Goal: Check status: Check status

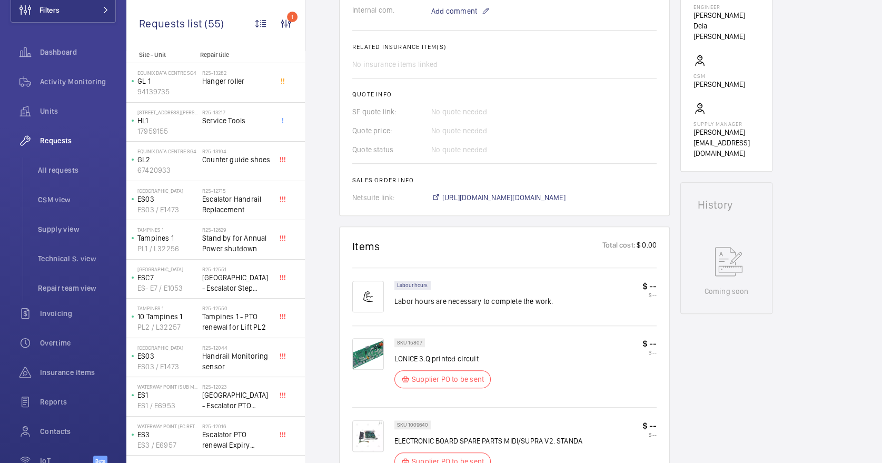
scroll to position [10, 0]
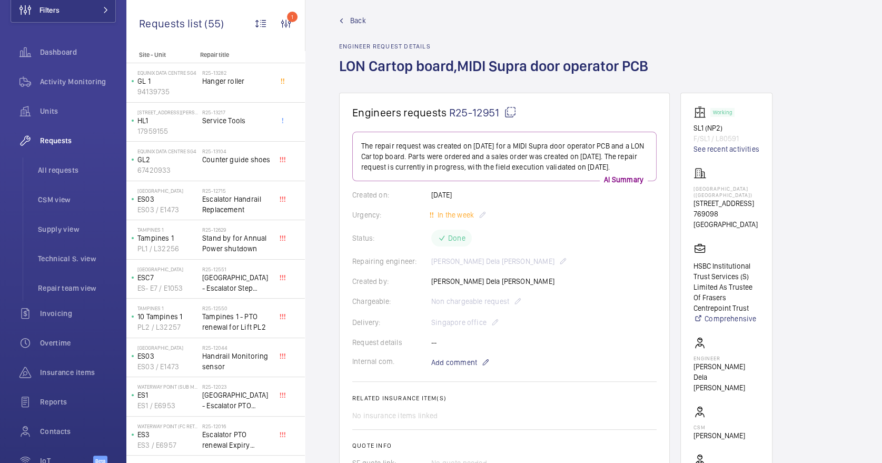
click at [360, 22] on span "Back" at bounding box center [358, 20] width 16 height 11
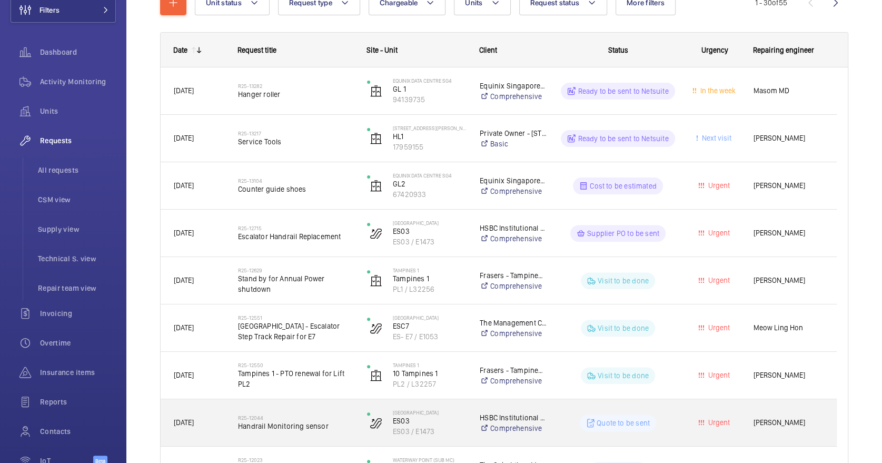
scroll to position [211, 0]
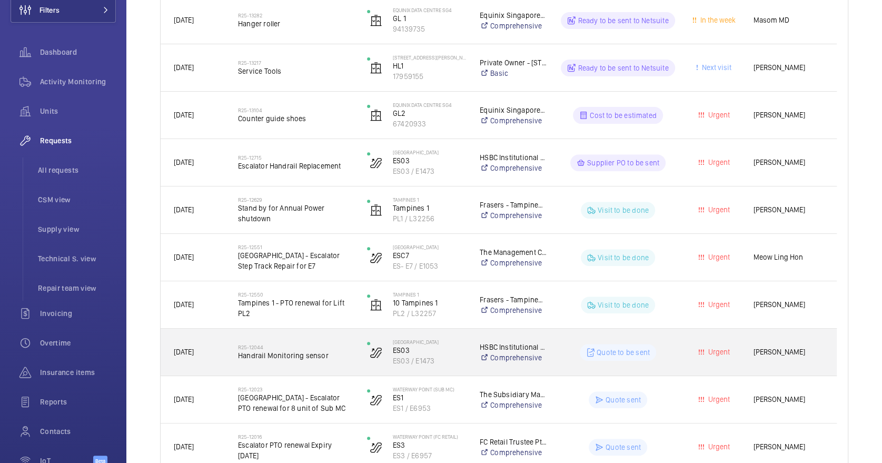
click at [328, 357] on span "Handrail Monitoring sensor" at bounding box center [295, 355] width 115 height 11
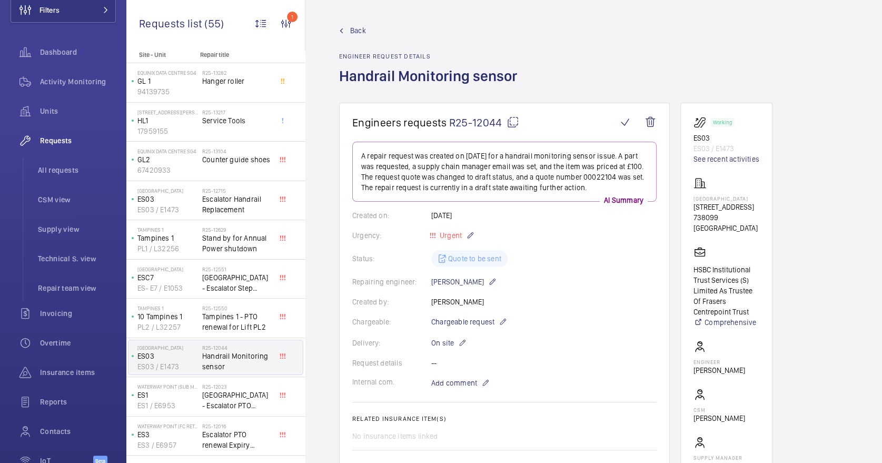
click at [353, 26] on span "Back" at bounding box center [358, 30] width 16 height 11
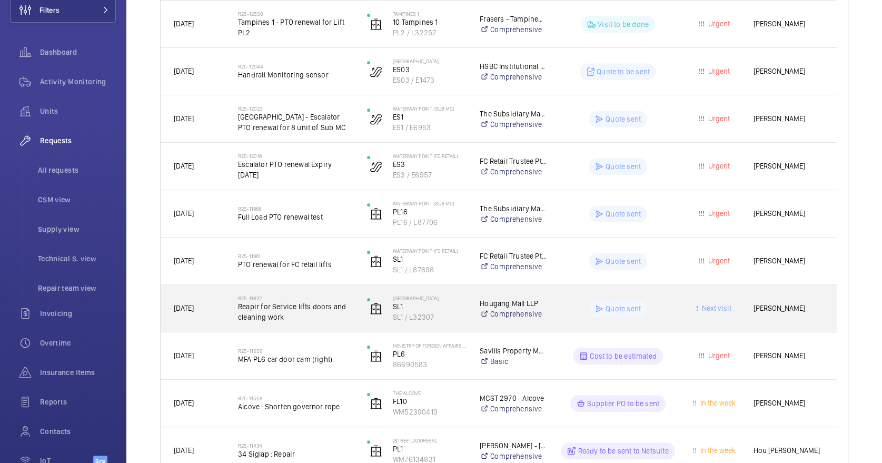
scroll to position [561, 0]
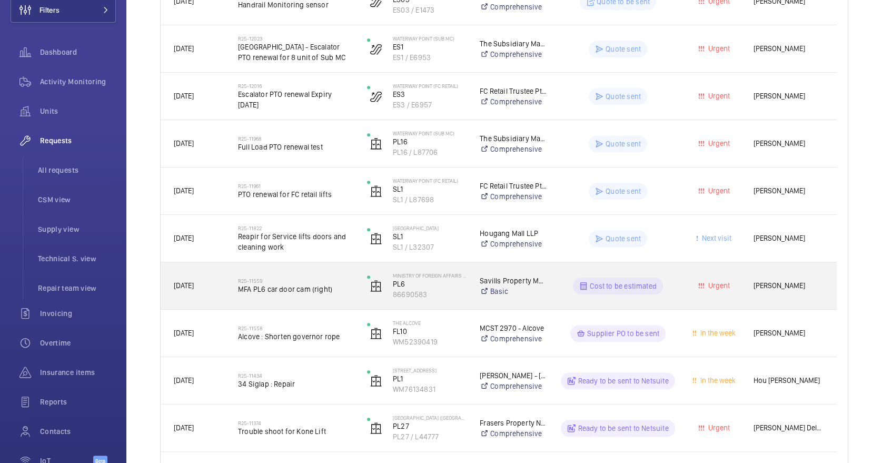
click at [338, 297] on div "R25-11559 MFA PL6 car door cam (right)" at bounding box center [295, 286] width 115 height 31
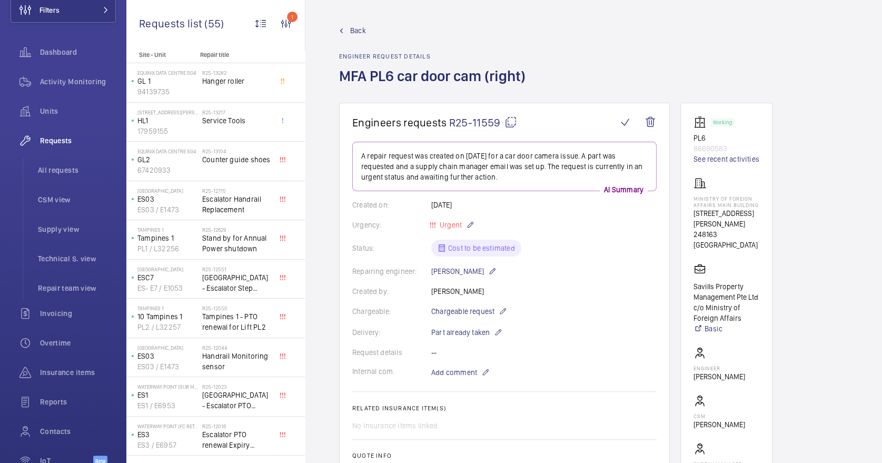
click at [356, 25] on span "Back" at bounding box center [358, 30] width 16 height 11
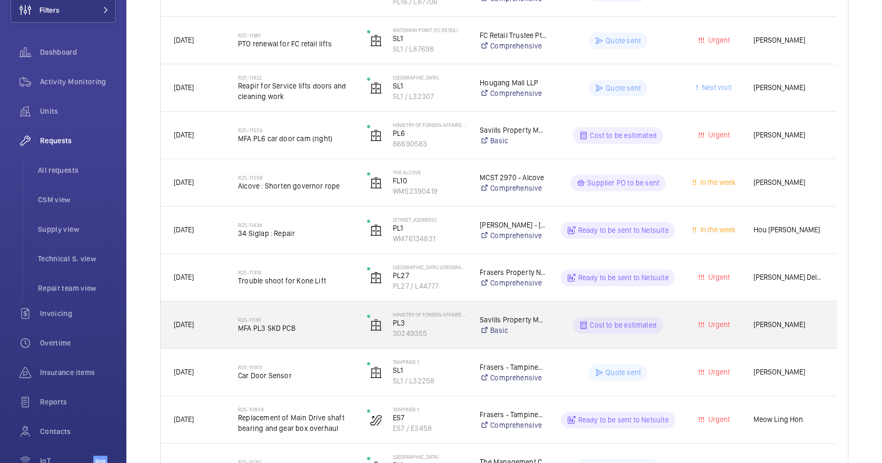
scroll to position [784, 0]
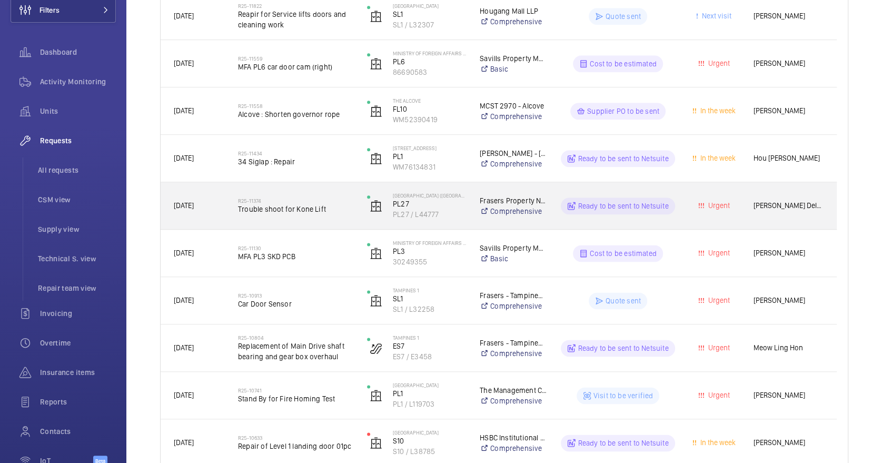
click at [338, 218] on div "R25-11374 Trouble shoot for [PERSON_NAME]" at bounding box center [295, 206] width 115 height 31
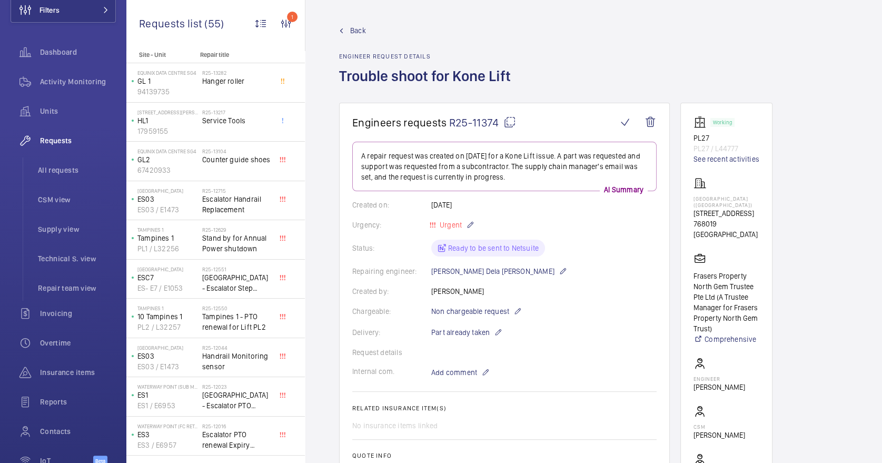
click at [347, 28] on link "Back" at bounding box center [428, 30] width 178 height 11
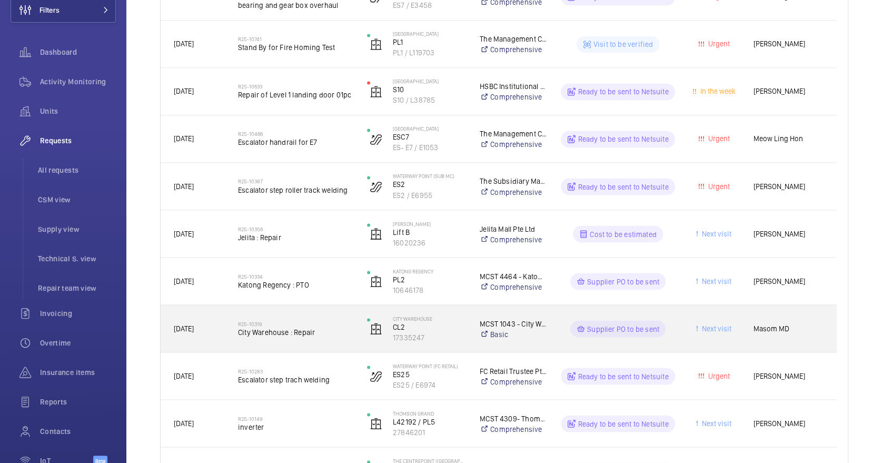
scroll to position [924, 0]
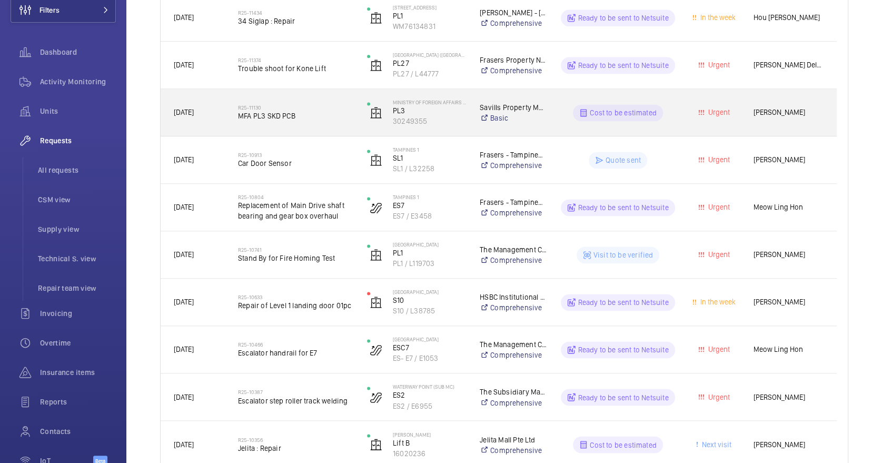
click at [279, 120] on span "MFA PL3 SKD PCB" at bounding box center [295, 116] width 115 height 11
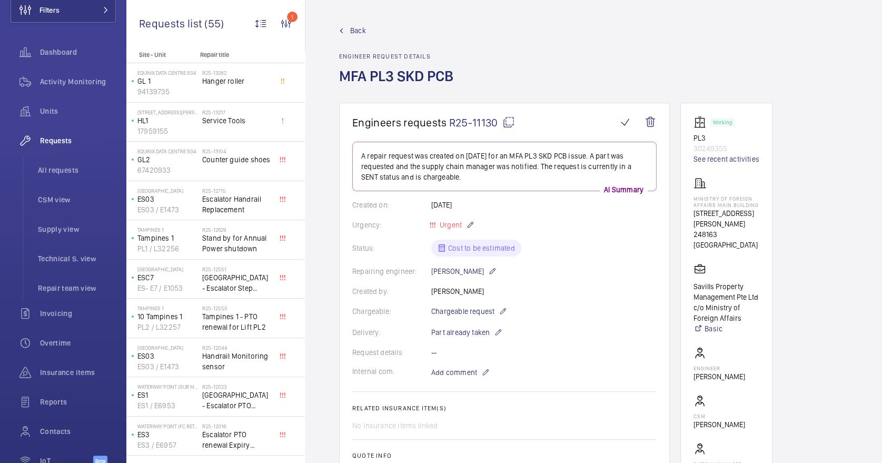
click at [354, 27] on span "Back" at bounding box center [358, 30] width 16 height 11
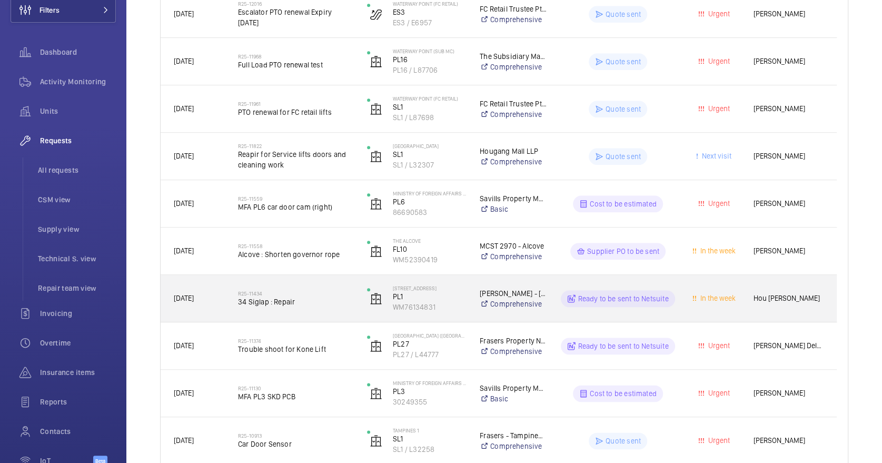
scroll to position [714, 0]
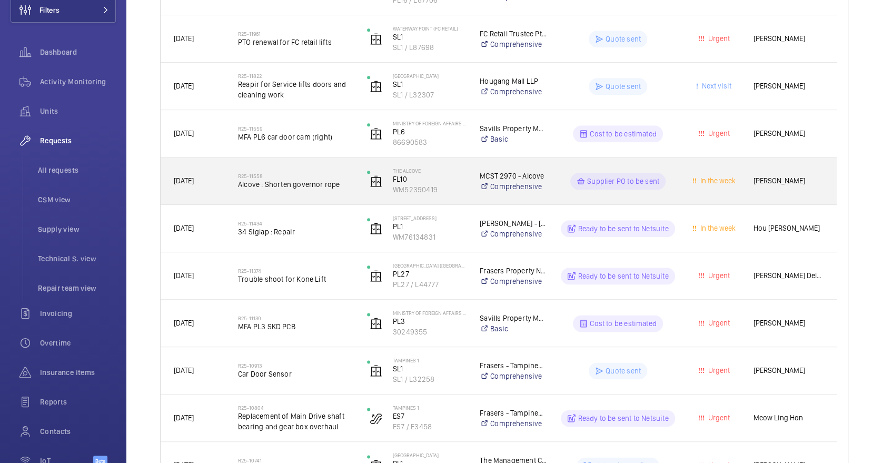
click at [348, 195] on div "R25-11558 Alcove : Shorten governor rope" at bounding box center [295, 181] width 115 height 31
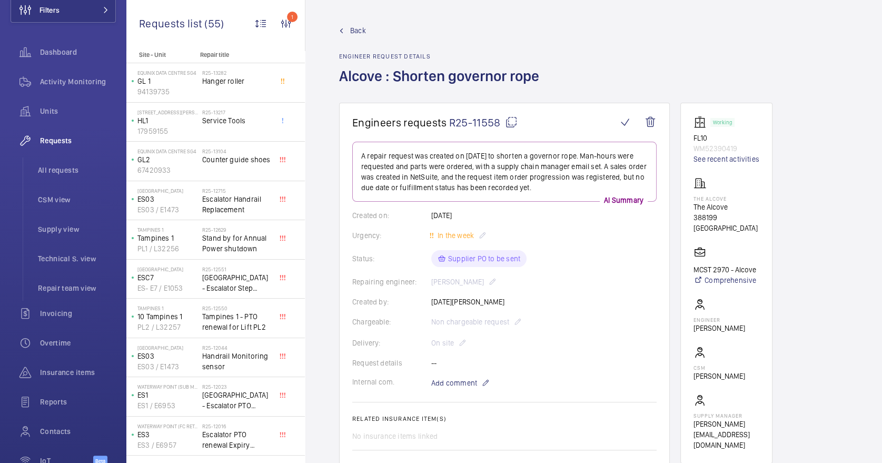
click at [352, 30] on span "Back" at bounding box center [358, 30] width 16 height 11
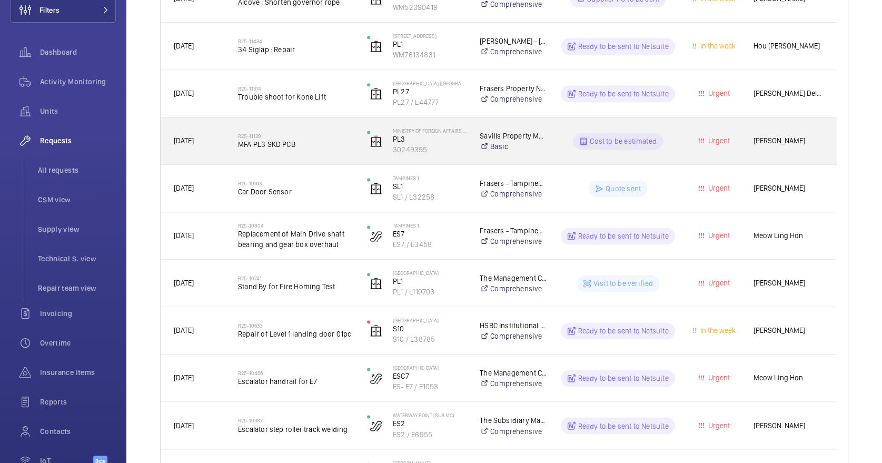
scroll to position [913, 0]
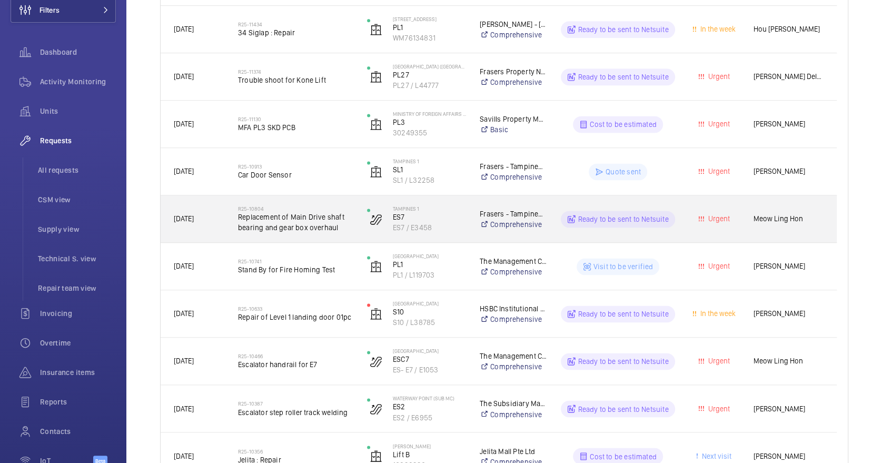
click at [347, 226] on span "Replacement of Main Drive shaft bearing and gear box overhaul" at bounding box center [295, 222] width 115 height 21
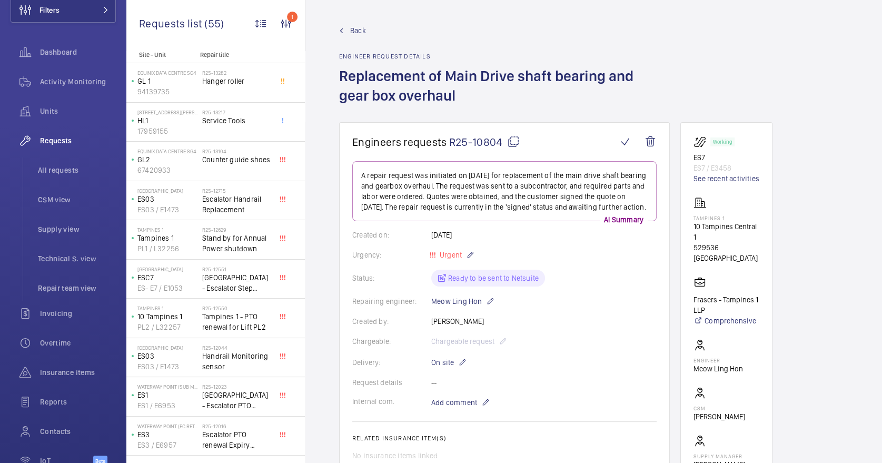
click at [353, 27] on span "Back" at bounding box center [358, 30] width 16 height 11
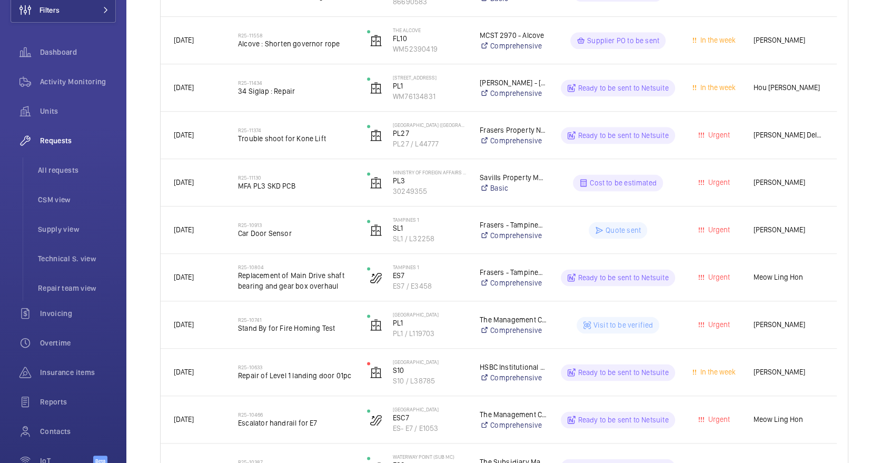
scroll to position [1218, 0]
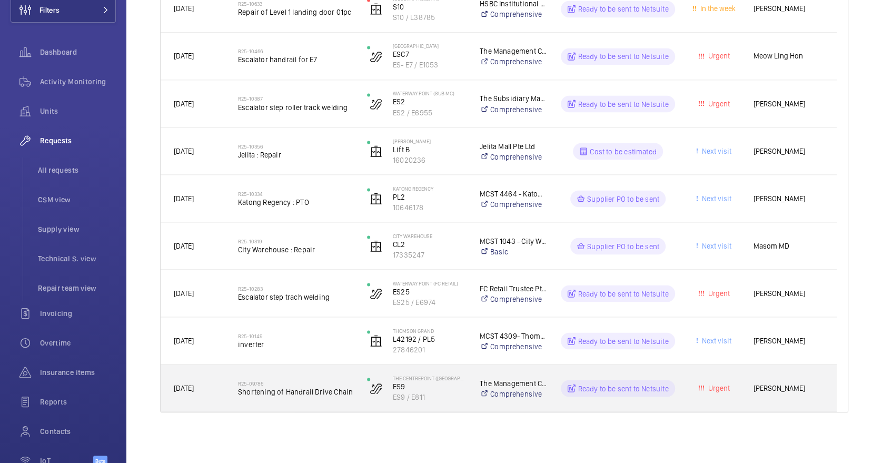
click at [303, 394] on span "Shortening of Handrail Drive Chain" at bounding box center [295, 391] width 115 height 11
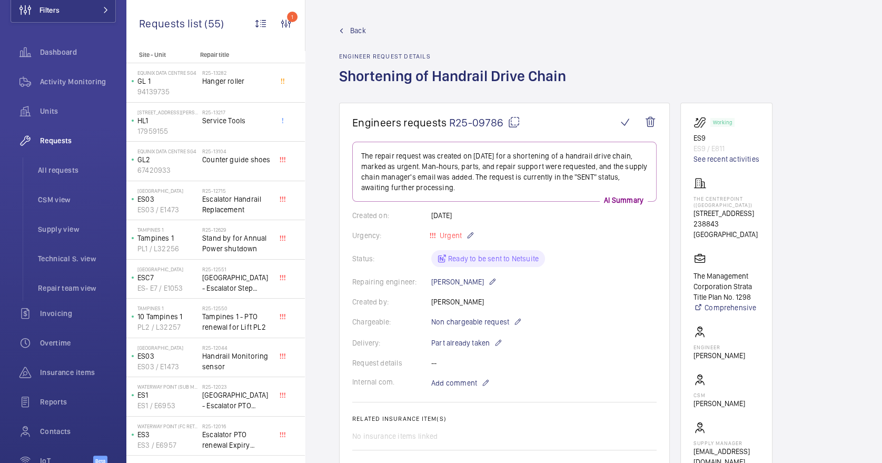
click at [359, 25] on span "Back" at bounding box center [358, 30] width 16 height 11
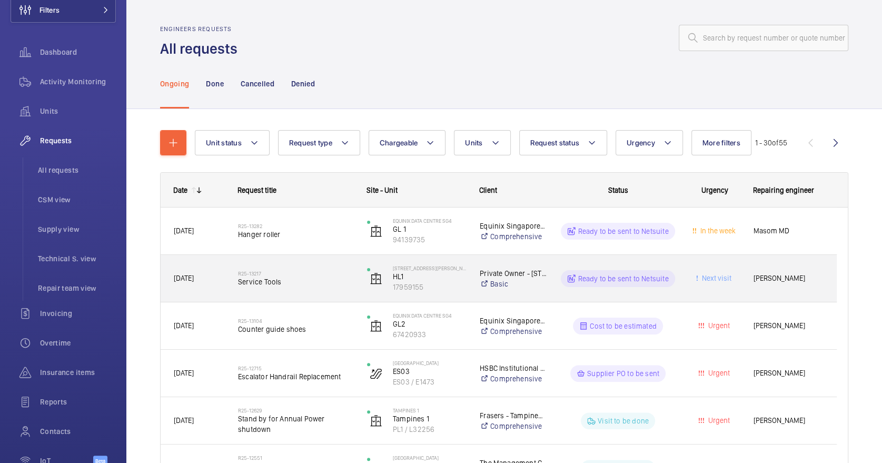
click at [303, 290] on div "R25-13217 Service Tools" at bounding box center [295, 278] width 115 height 31
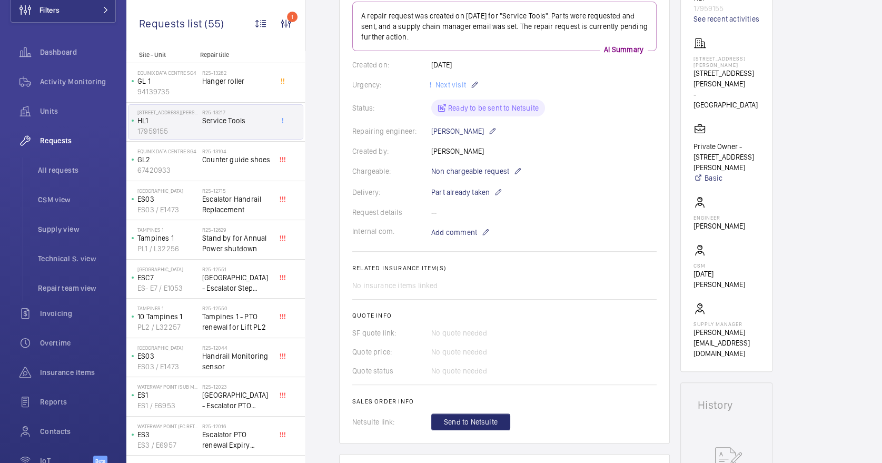
scroll to position [351, 0]
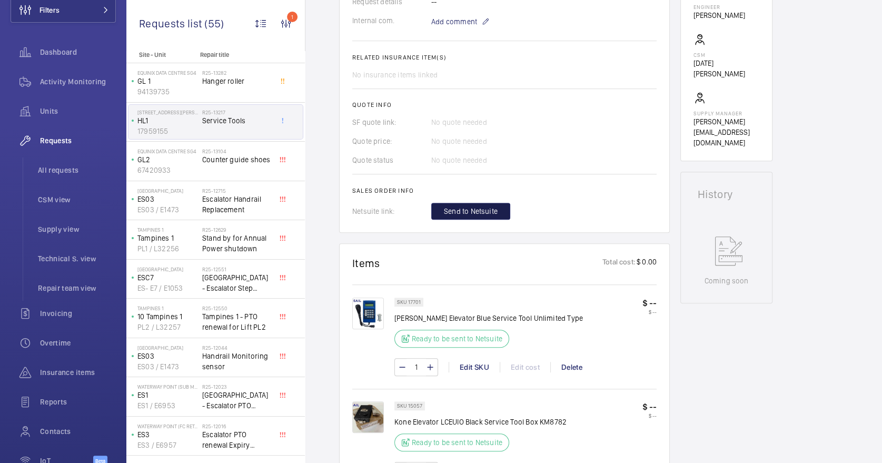
click at [467, 213] on span "Send to Netsuite" at bounding box center [471, 211] width 54 height 11
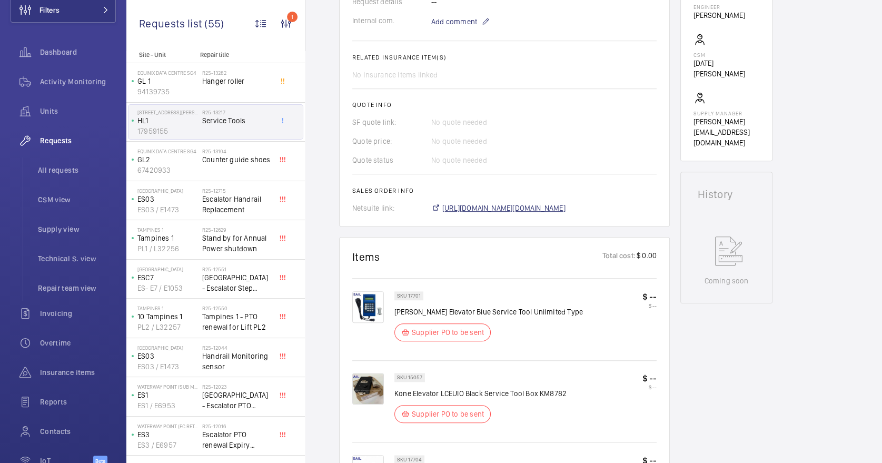
click at [559, 213] on span "[URL][DOMAIN_NAME][DOMAIN_NAME]" at bounding box center [503, 208] width 123 height 11
click at [527, 213] on span "[URL][DOMAIN_NAME][DOMAIN_NAME]" at bounding box center [503, 208] width 123 height 11
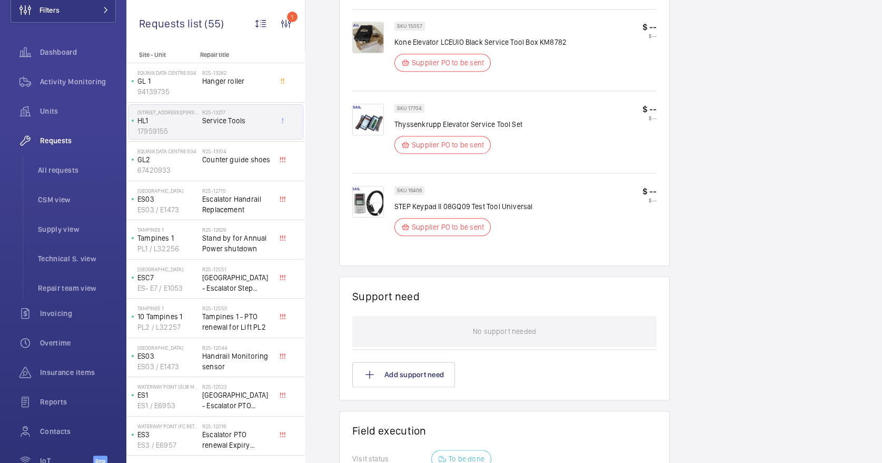
scroll to position [939, 0]
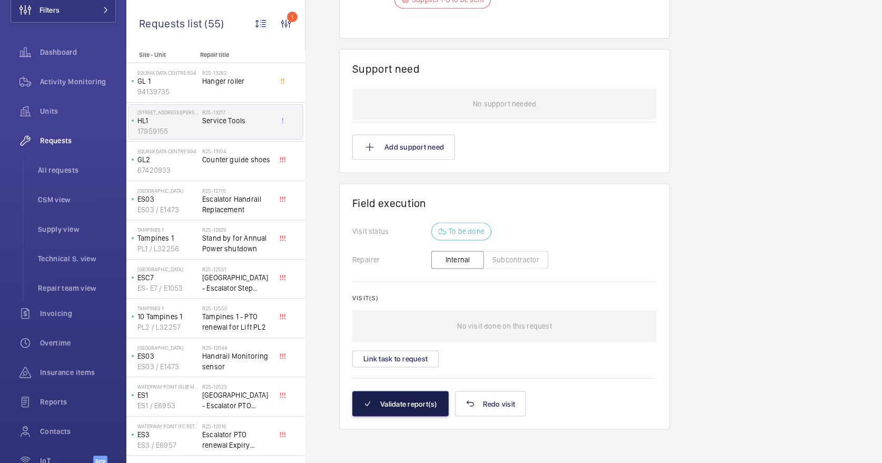
click at [420, 402] on button "Validate report(s)" at bounding box center [400, 403] width 96 height 25
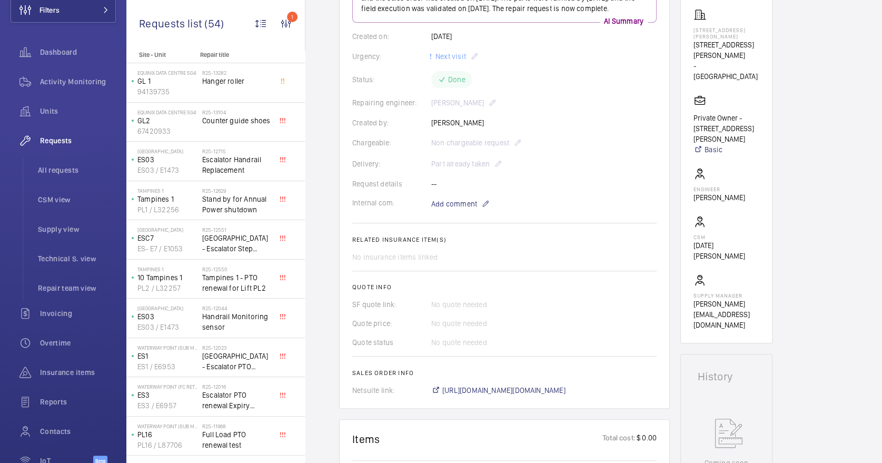
scroll to position [211, 0]
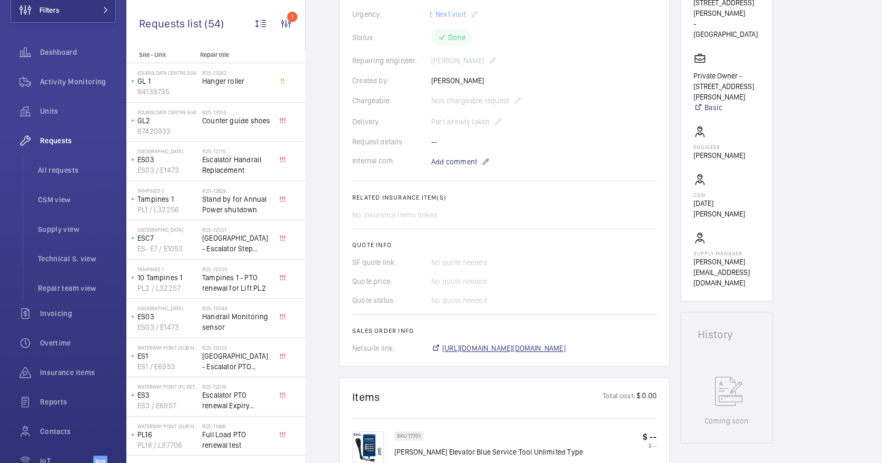
click at [566, 353] on span "[URL][DOMAIN_NAME][DOMAIN_NAME]" at bounding box center [503, 348] width 123 height 11
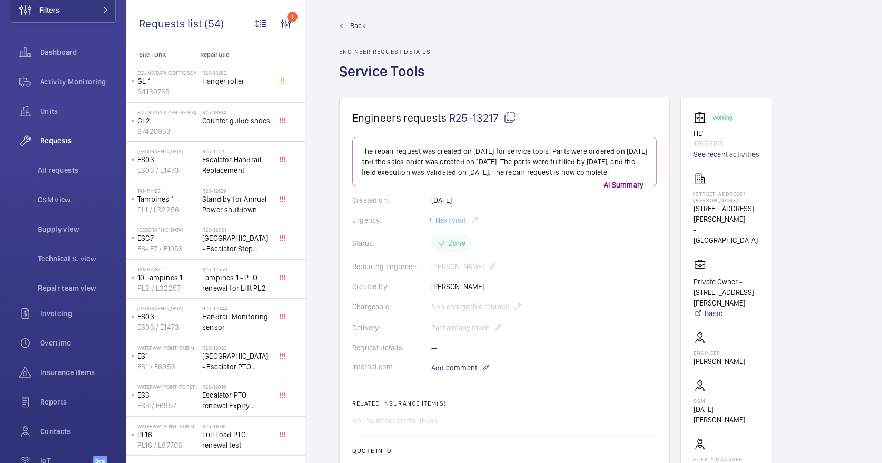
scroll to position [0, 0]
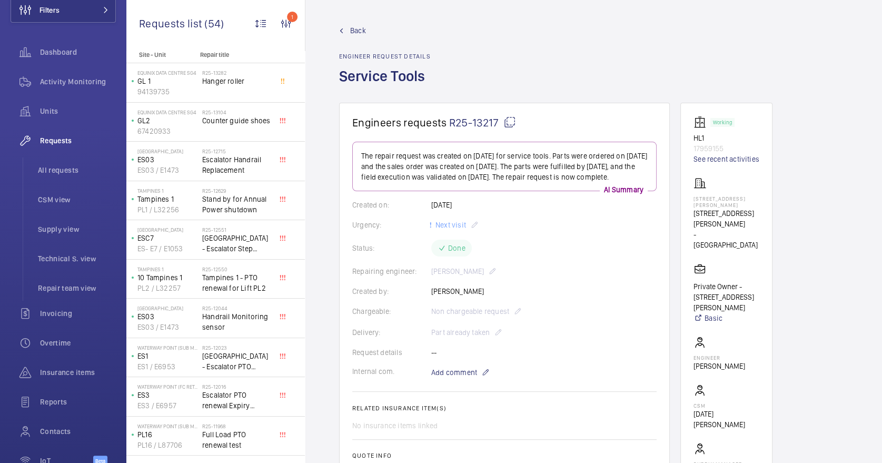
click at [357, 27] on span "Back" at bounding box center [358, 30] width 16 height 11
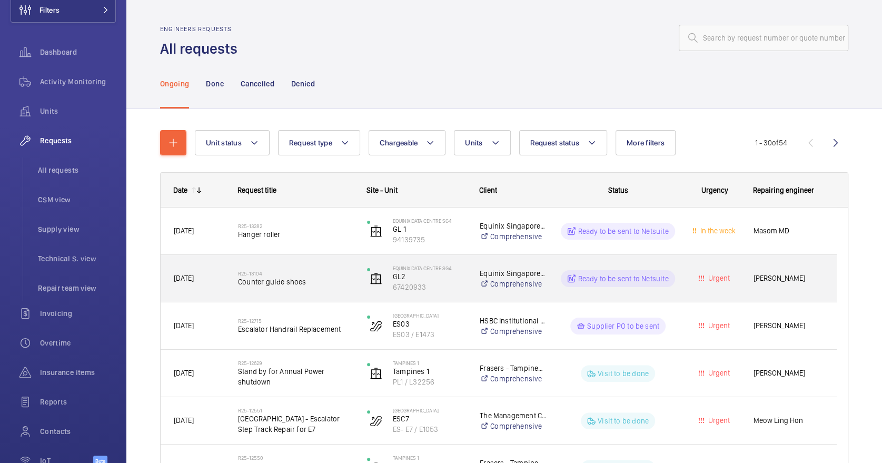
click at [335, 288] on div "R25-13104 Counter guide shoes" at bounding box center [295, 278] width 115 height 31
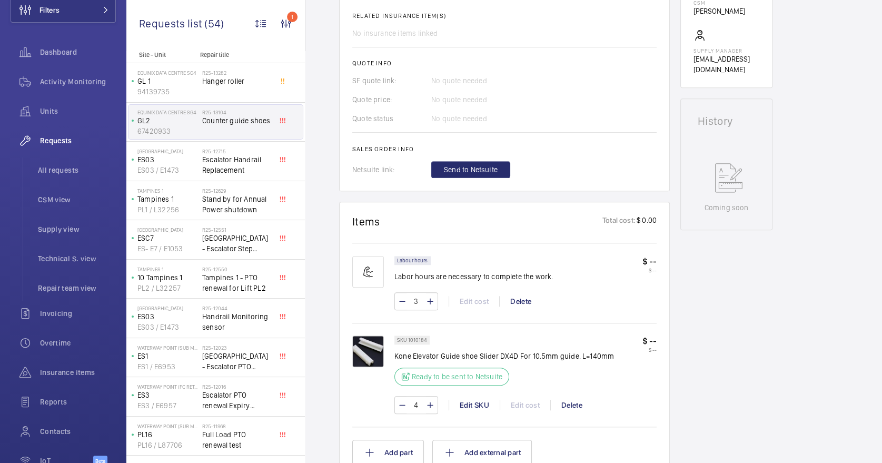
scroll to position [421, 0]
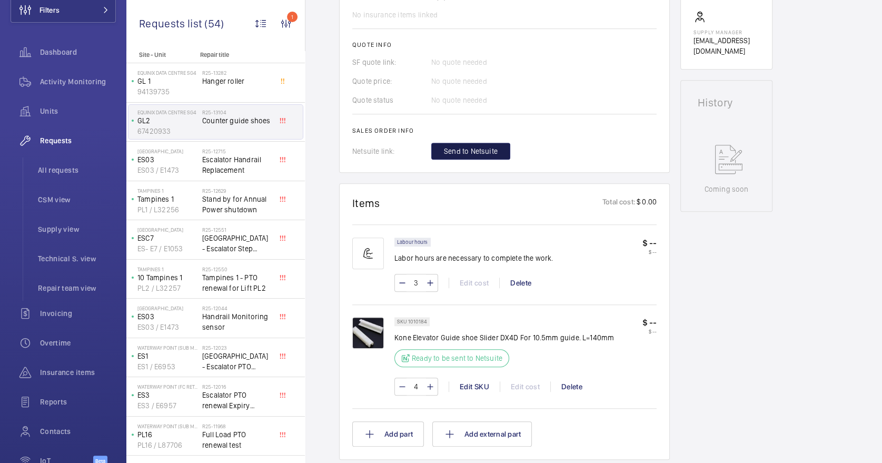
click at [471, 150] on span "Send to Netsuite" at bounding box center [471, 151] width 54 height 11
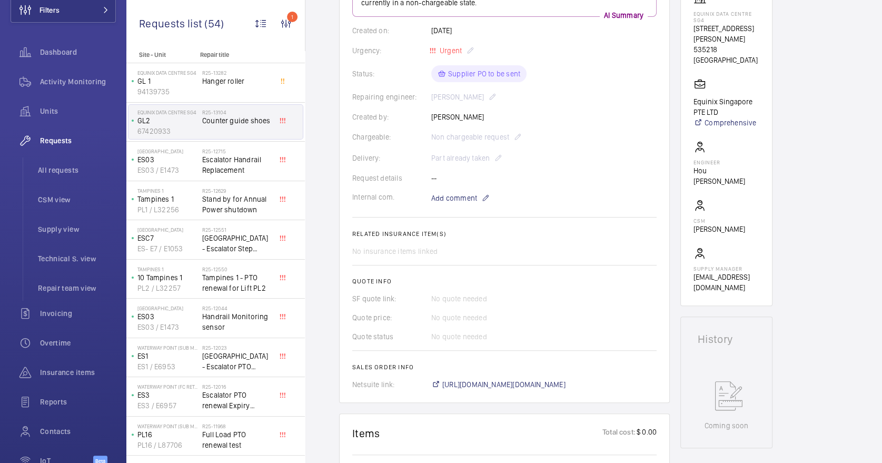
scroll to position [351, 0]
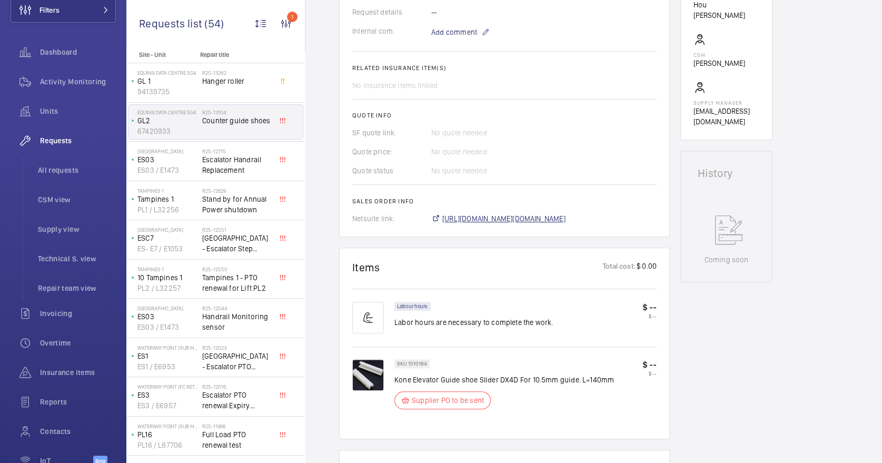
click at [560, 217] on span "[URL][DOMAIN_NAME][DOMAIN_NAME]" at bounding box center [503, 218] width 123 height 11
click at [527, 214] on span "[URL][DOMAIN_NAME][DOMAIN_NAME]" at bounding box center [503, 218] width 123 height 11
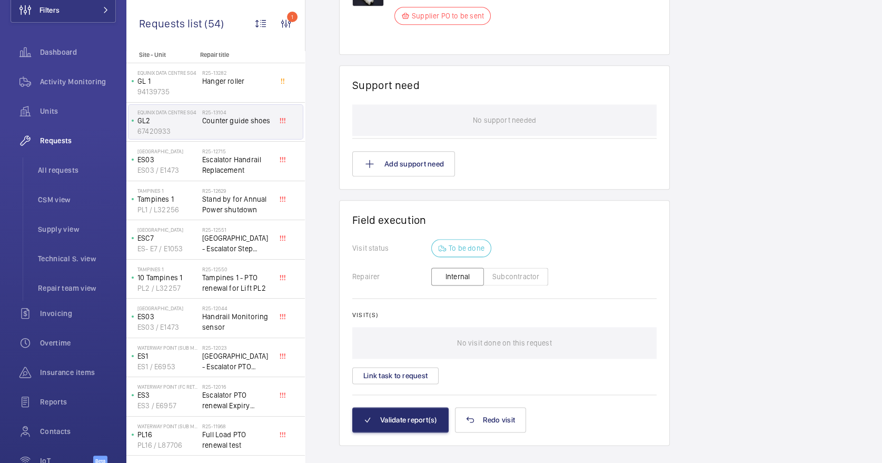
scroll to position [751, 0]
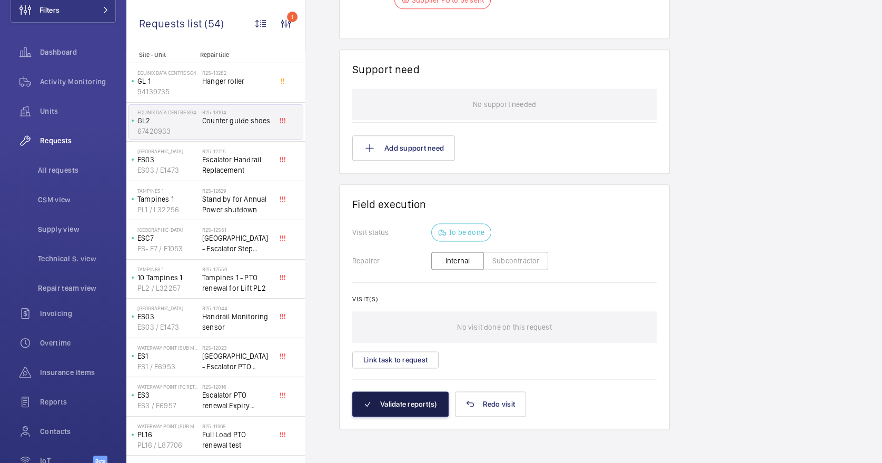
click at [382, 407] on button "Validate report(s)" at bounding box center [400, 403] width 96 height 25
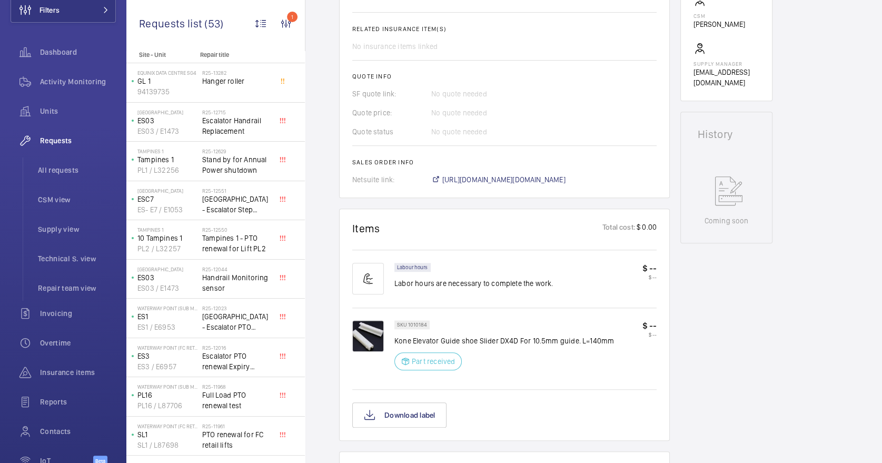
scroll to position [0, 0]
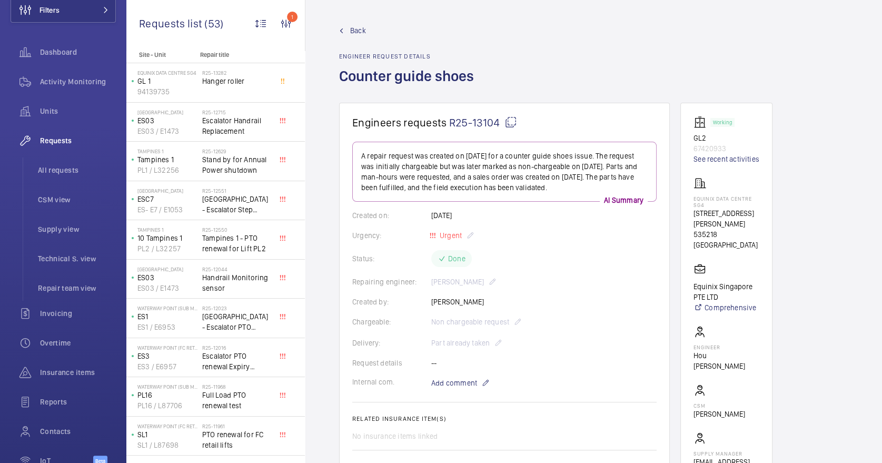
click at [352, 30] on span "Back" at bounding box center [358, 30] width 16 height 11
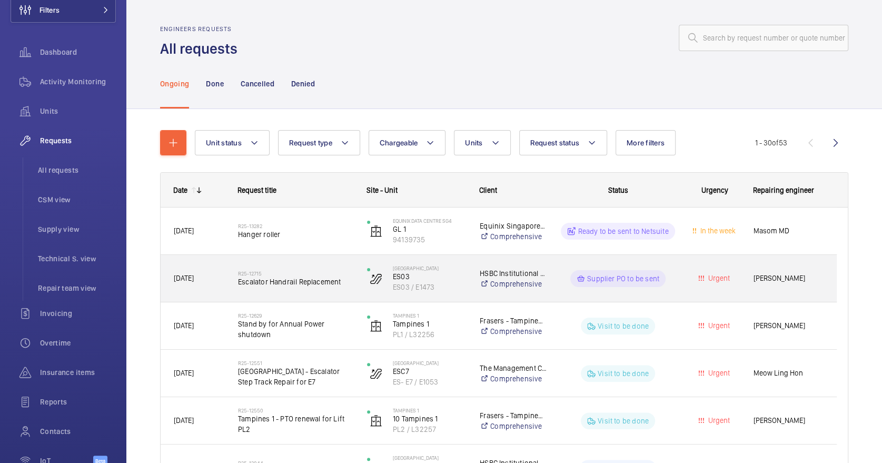
click at [355, 293] on div "Causeway Point ES03 ES03 / E1473" at bounding box center [410, 278] width 112 height 43
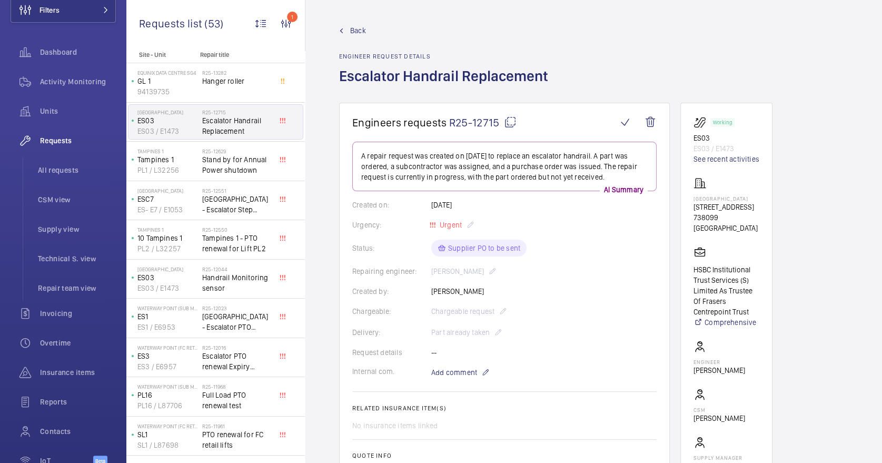
click at [350, 27] on span "Back" at bounding box center [358, 30] width 16 height 11
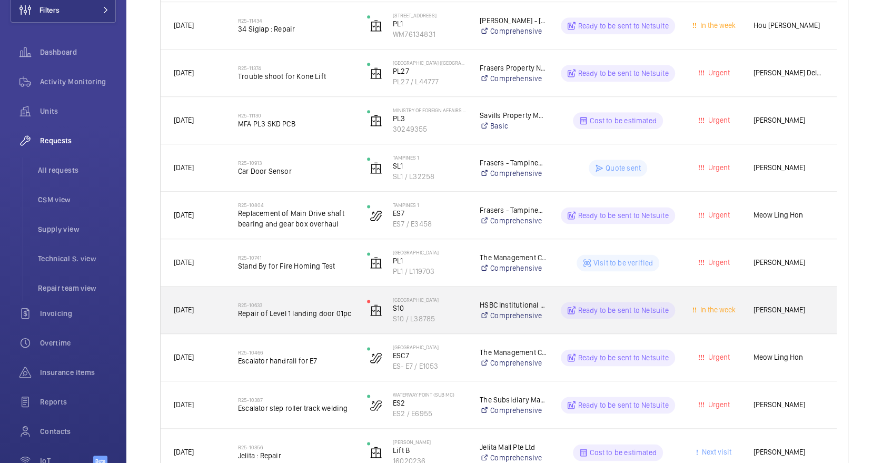
scroll to position [843, 0]
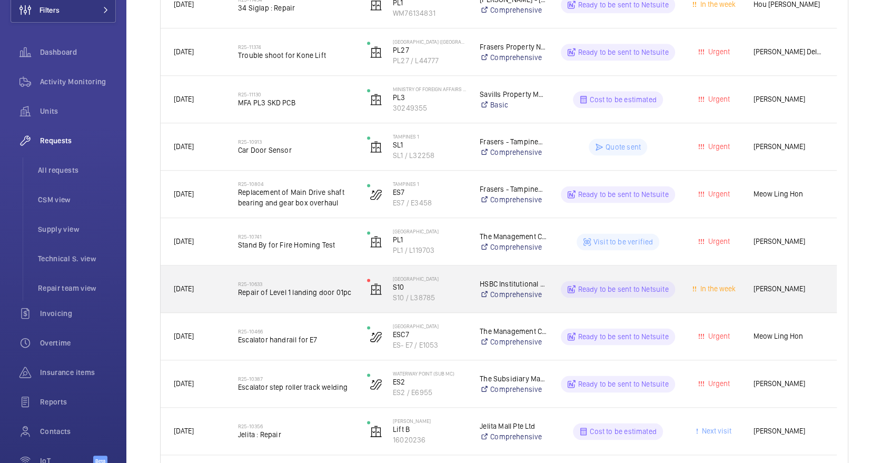
click at [339, 297] on span "Repair of Level 1 landing door 01pc" at bounding box center [295, 292] width 115 height 11
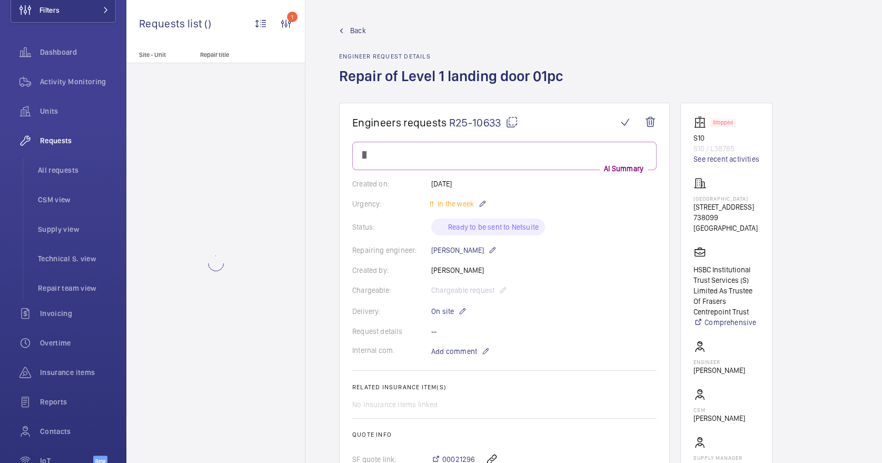
scroll to position [351, 0]
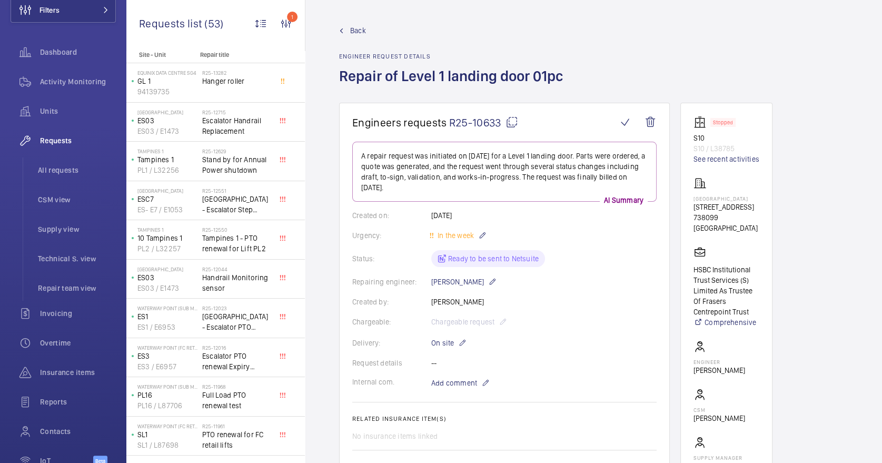
click at [342, 26] on link "Back" at bounding box center [454, 30] width 230 height 11
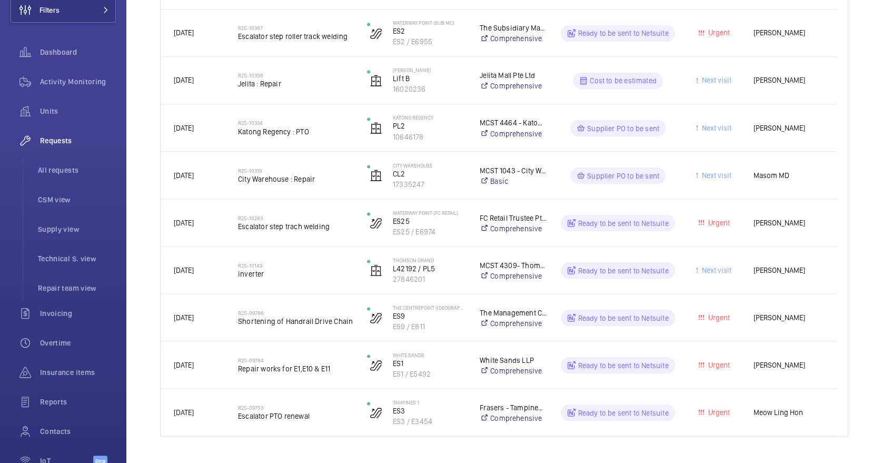
scroll to position [1218, 0]
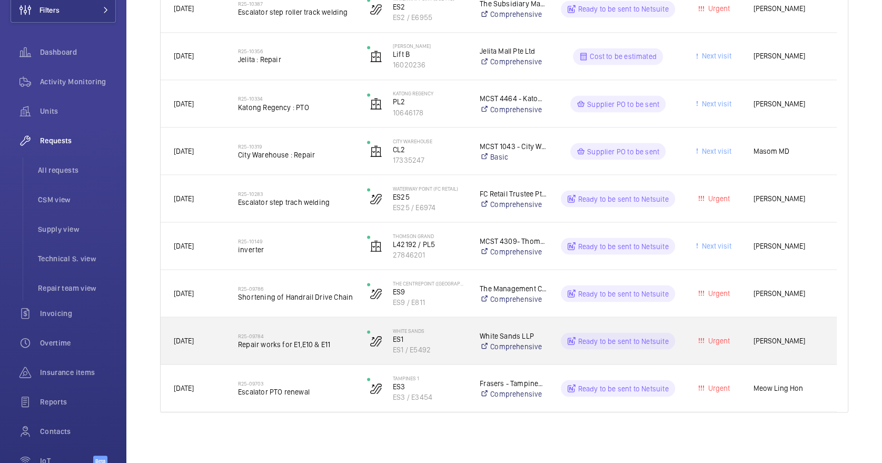
click at [337, 356] on div "R25-09784 Repair works for E1,E10 & E11" at bounding box center [289, 340] width 128 height 47
